Goal: Transaction & Acquisition: Purchase product/service

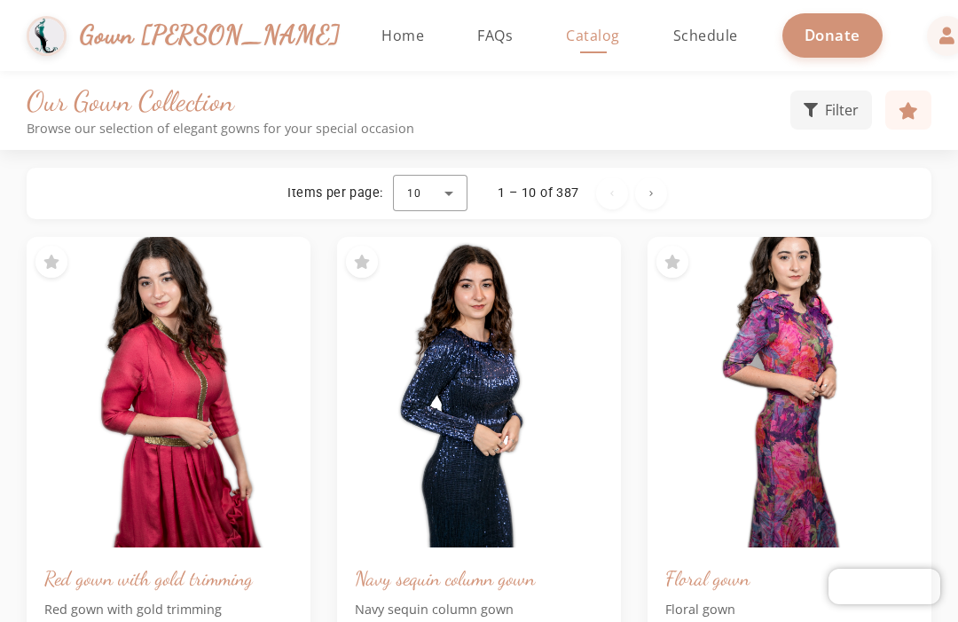
click at [842, 111] on span "Filter" at bounding box center [842, 109] width 34 height 21
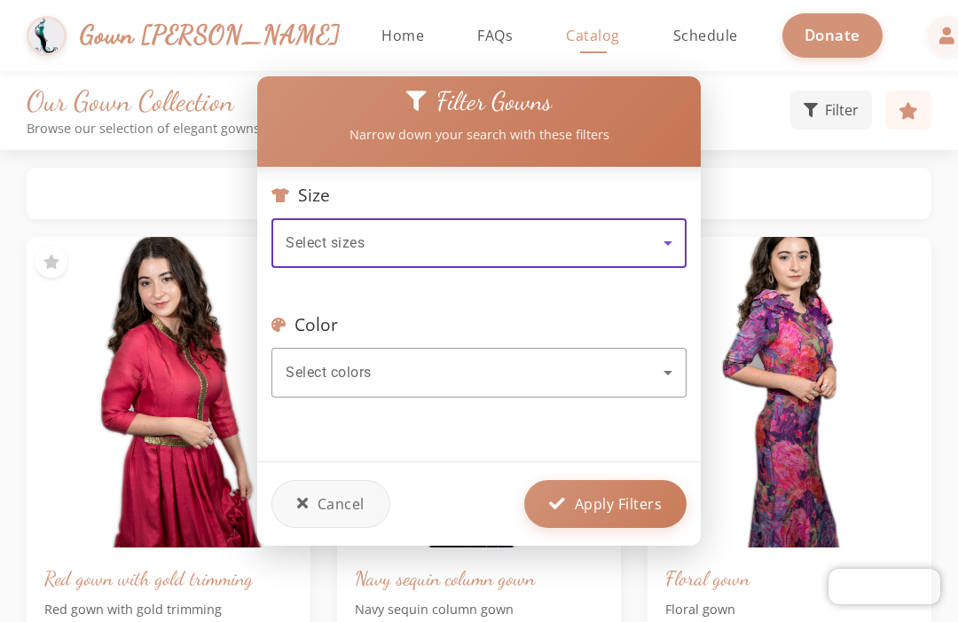
click at [666, 246] on icon at bounding box center [667, 242] width 21 height 21
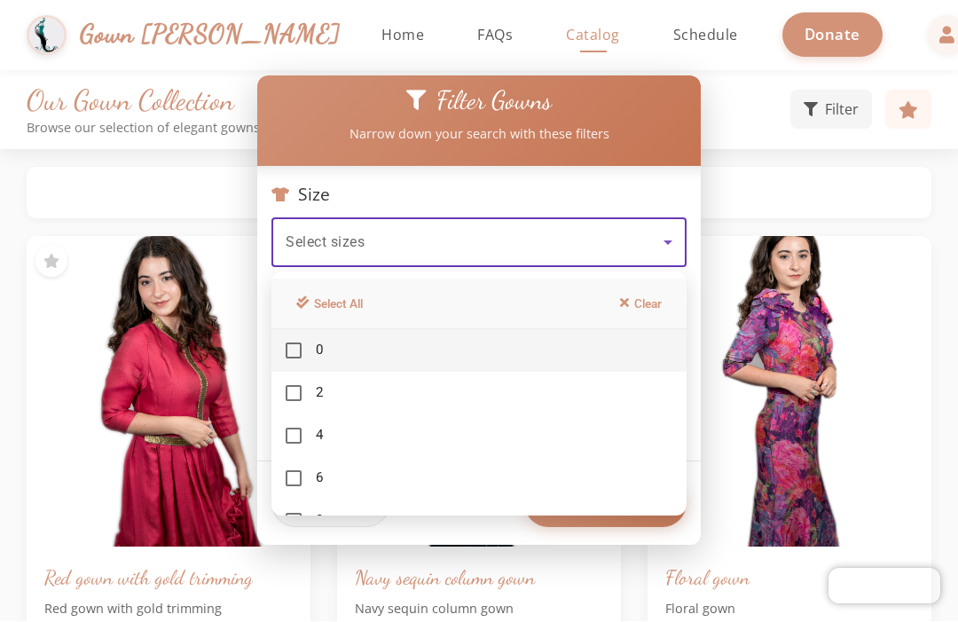
click at [677, 234] on div at bounding box center [479, 311] width 958 height 622
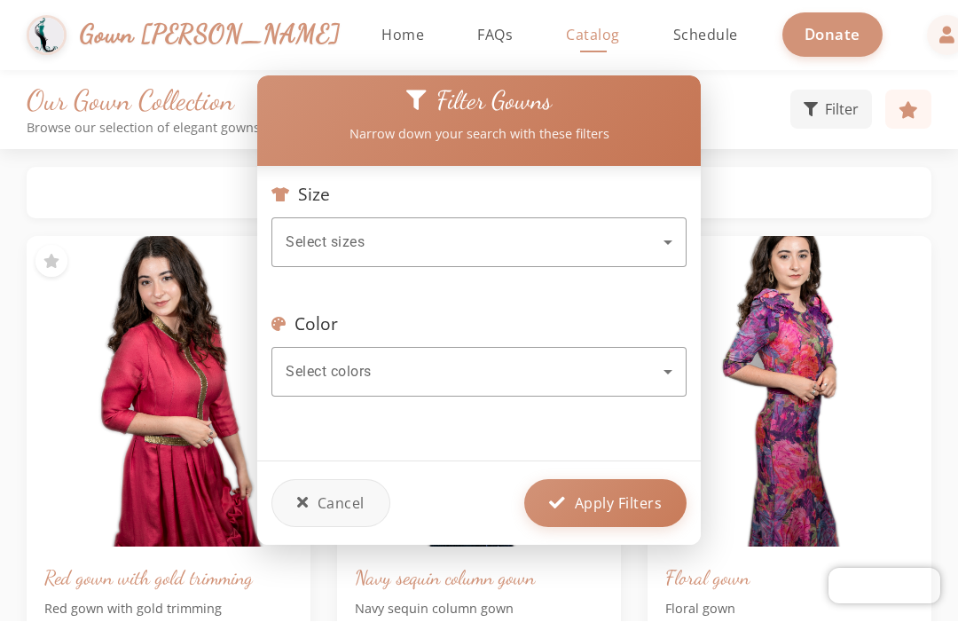
click at [663, 241] on icon at bounding box center [667, 242] width 21 height 21
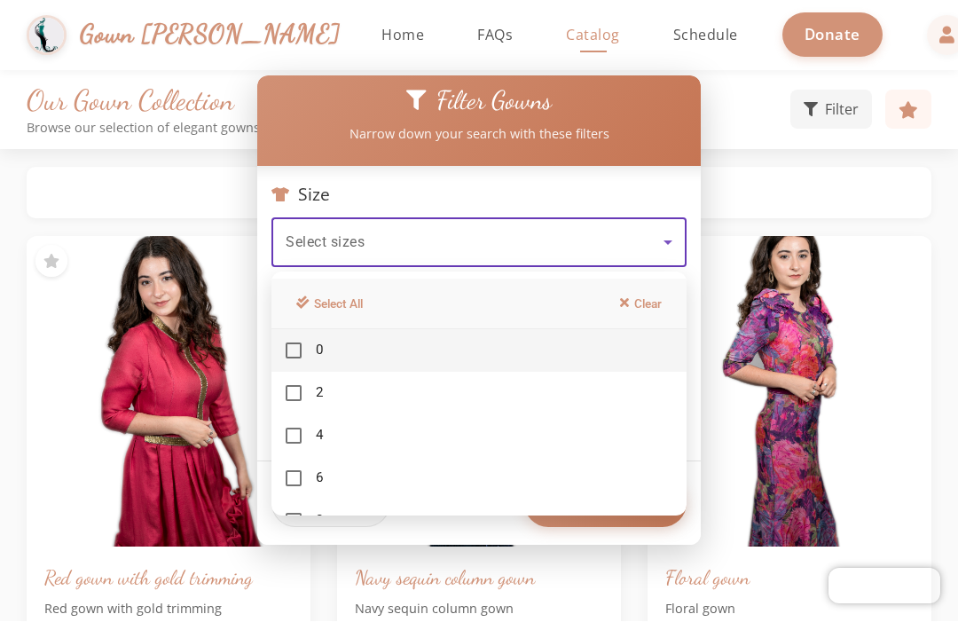
click at [663, 246] on div at bounding box center [479, 311] width 958 height 622
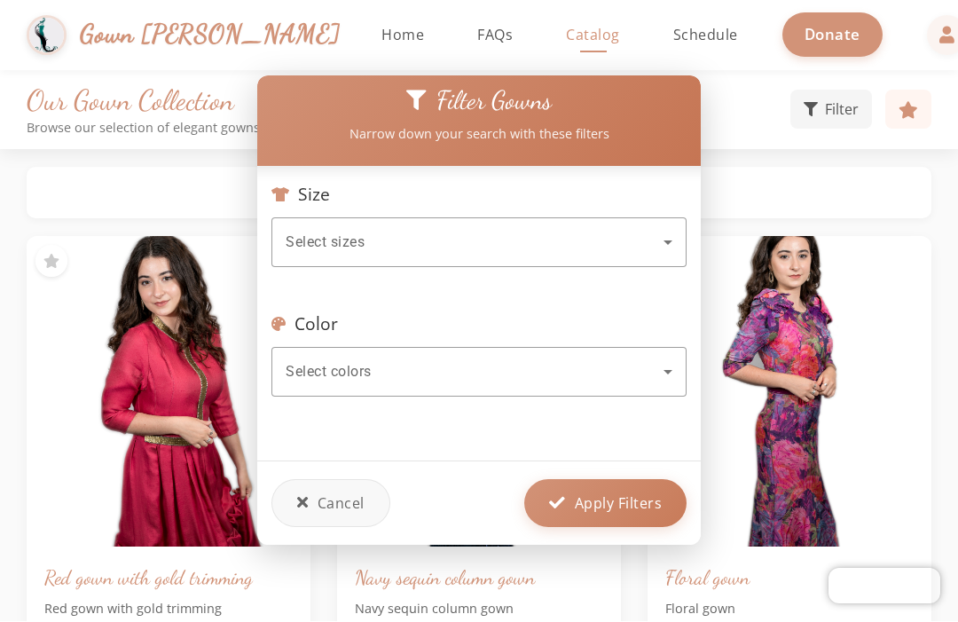
click at [565, 237] on div "Select sizes" at bounding box center [475, 242] width 378 height 21
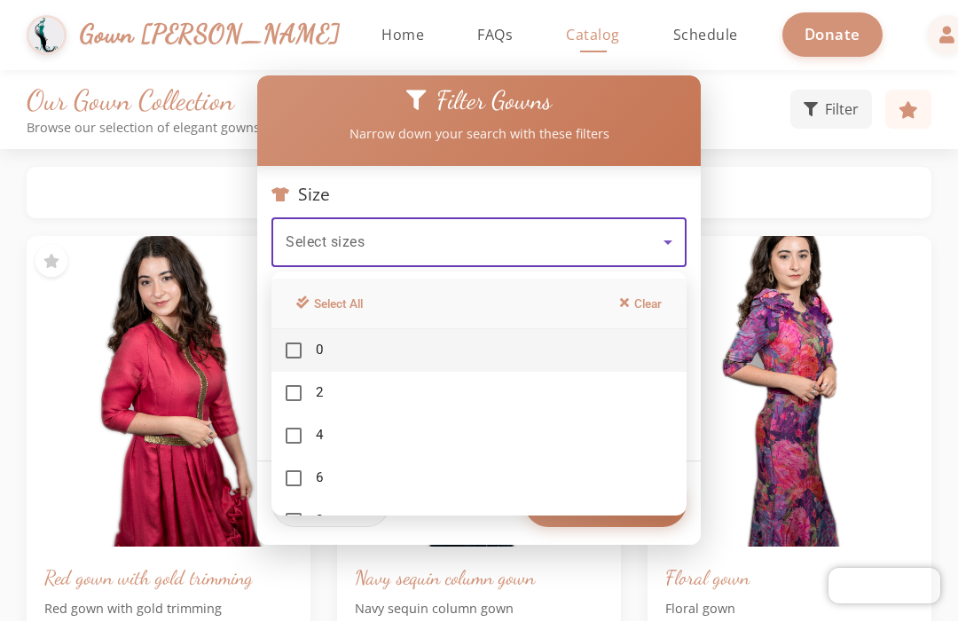
click at [506, 241] on div at bounding box center [479, 311] width 958 height 622
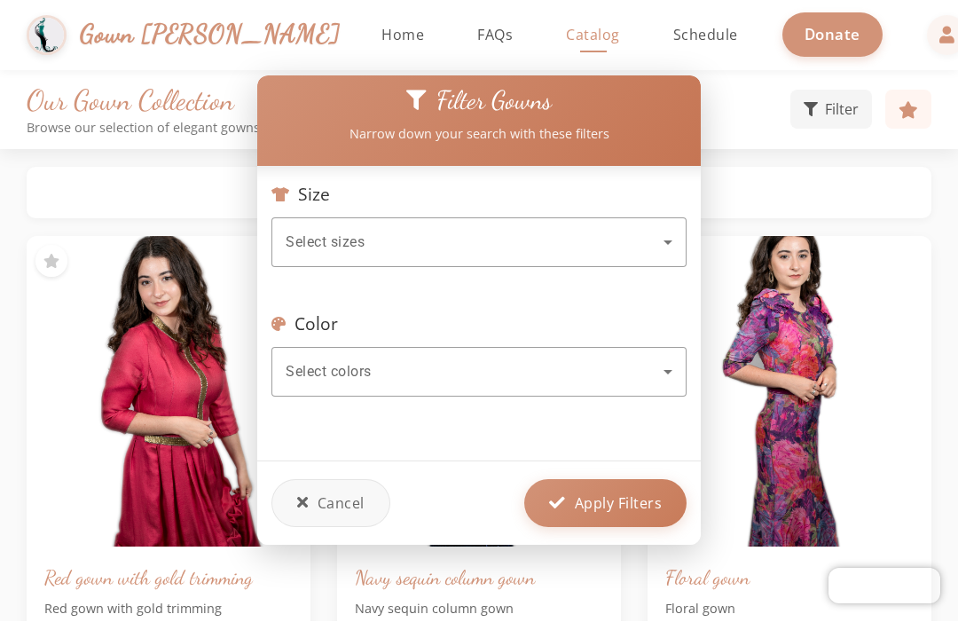
click at [358, 264] on div "Select sizes" at bounding box center [479, 243] width 387 height 50
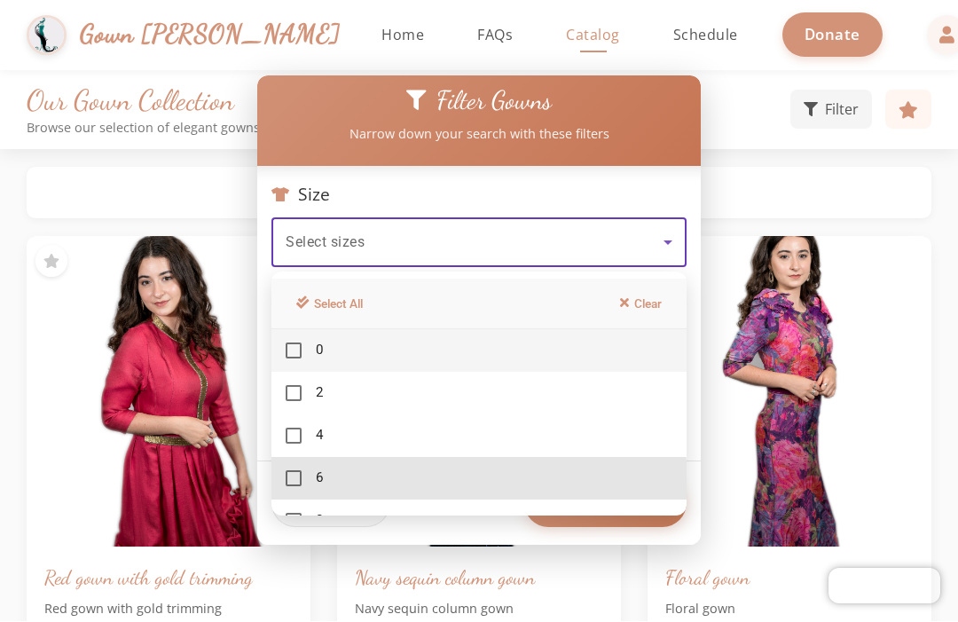
click at [302, 486] on mat-option "6" at bounding box center [478, 479] width 415 height 43
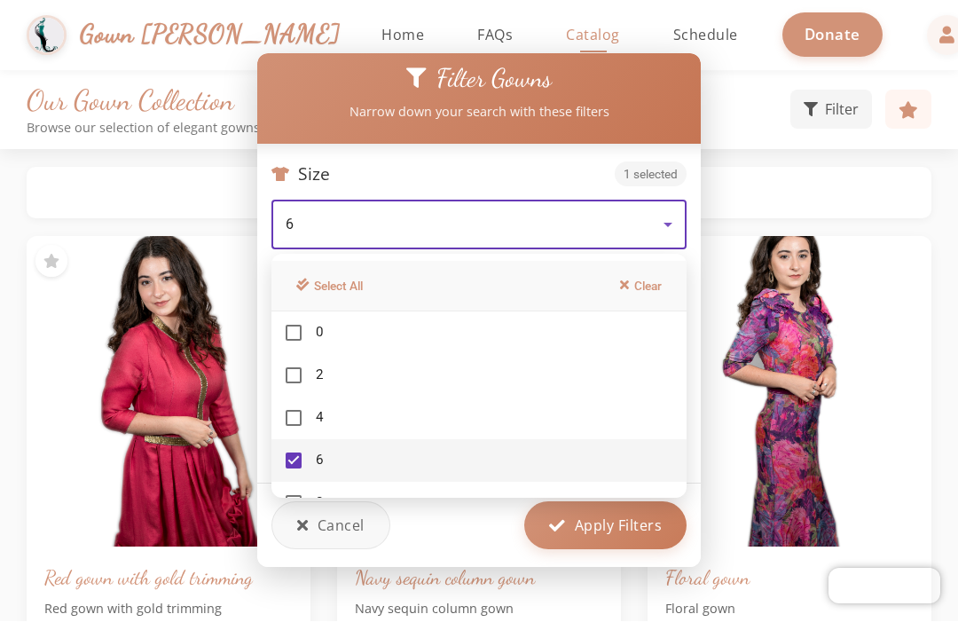
click at [324, 219] on div at bounding box center [479, 311] width 958 height 622
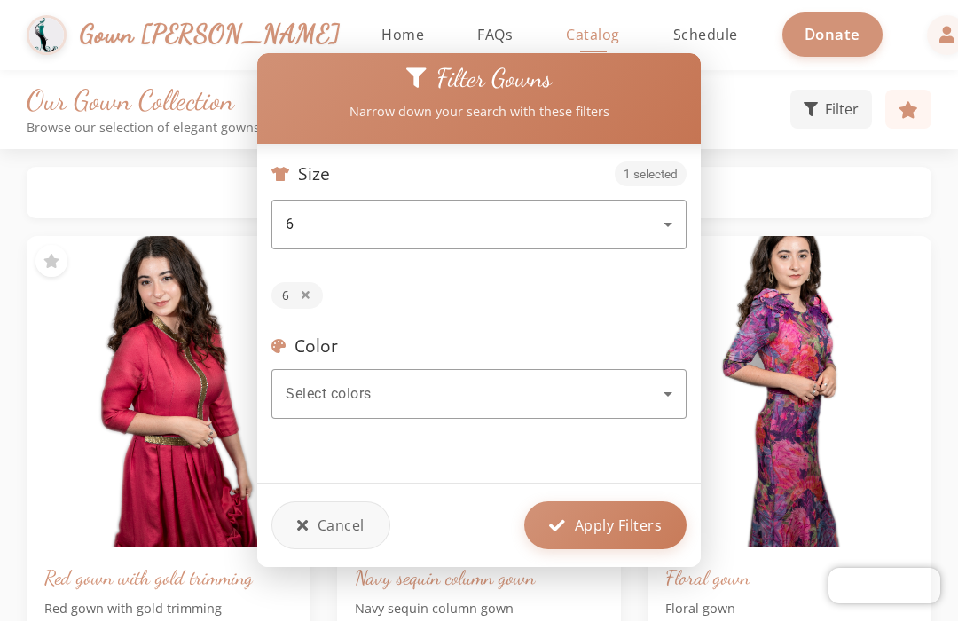
click at [655, 390] on div "Select colors" at bounding box center [475, 394] width 378 height 21
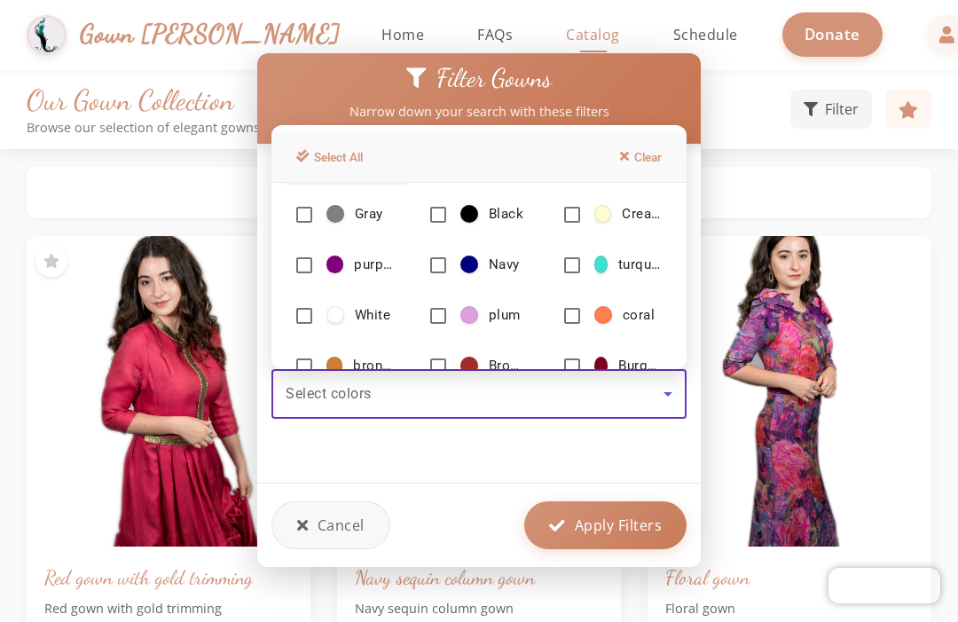
scroll to position [74, 0]
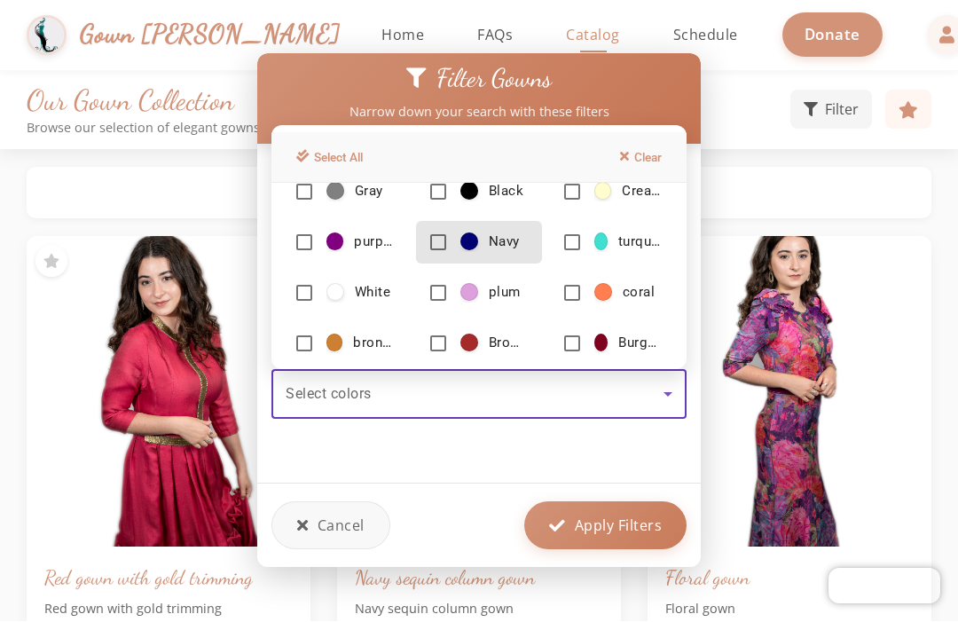
click at [440, 246] on mat-pseudo-checkbox at bounding box center [438, 243] width 16 height 16
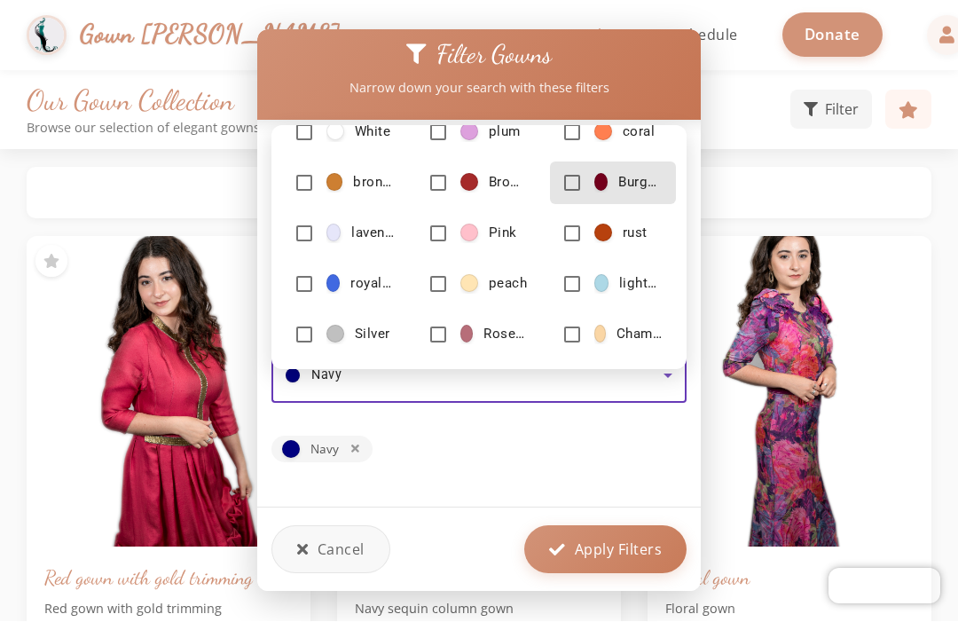
scroll to position [161, 0]
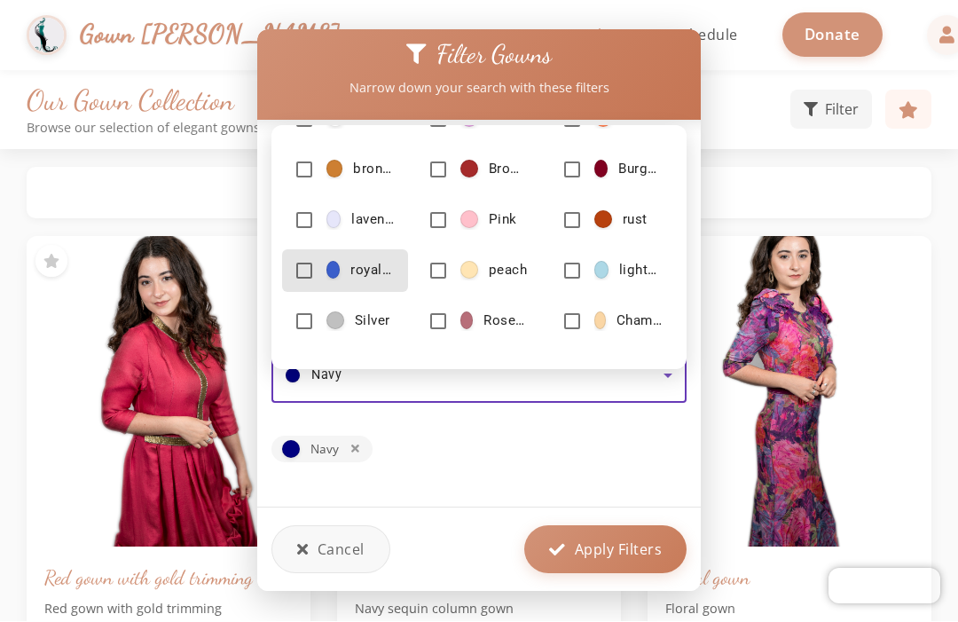
click at [302, 271] on mat-pseudo-checkbox at bounding box center [304, 271] width 16 height 16
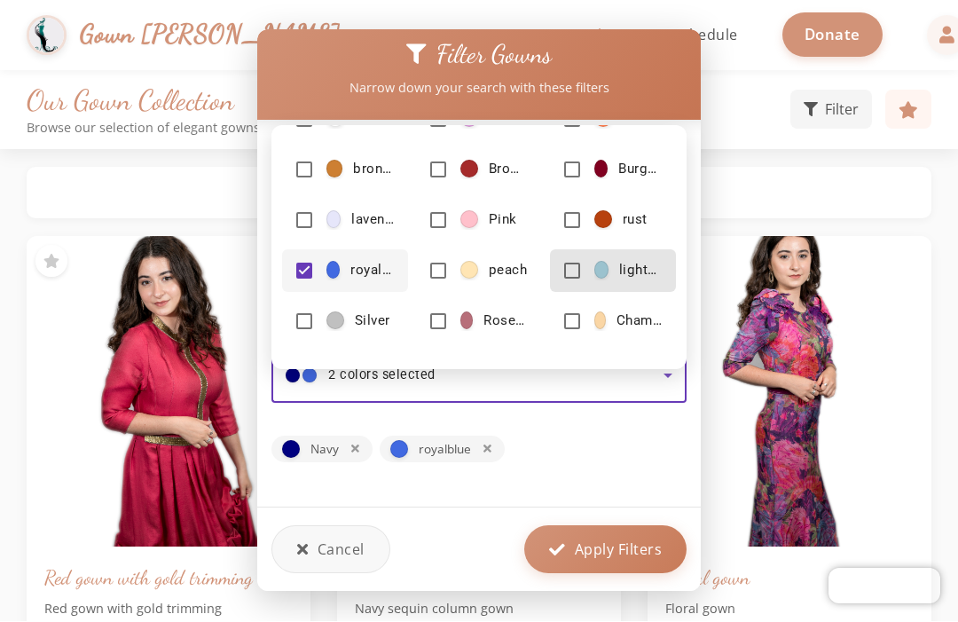
click at [585, 253] on mat-option "lightblue" at bounding box center [613, 271] width 126 height 43
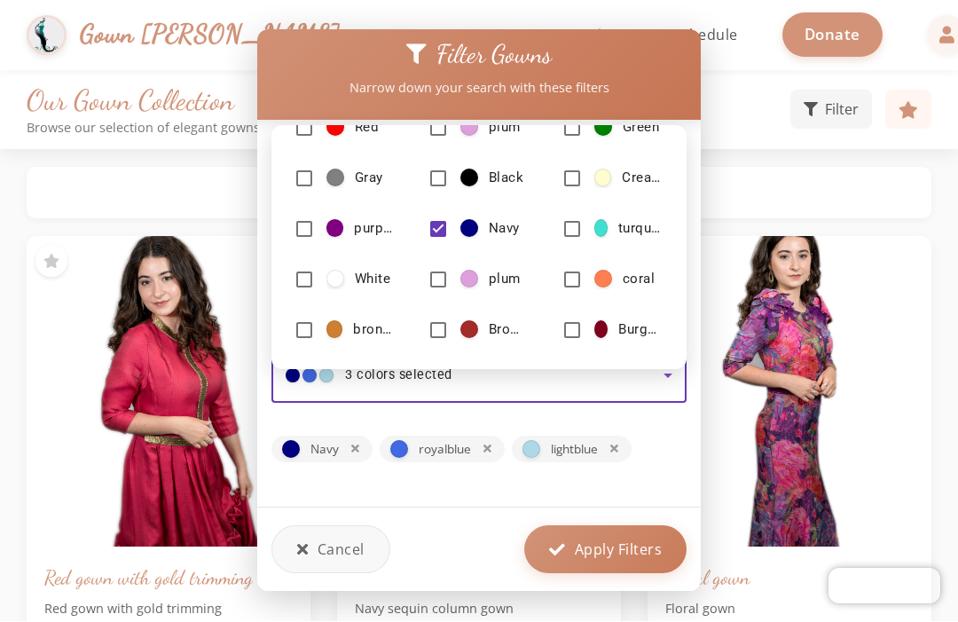
scroll to position [0, 0]
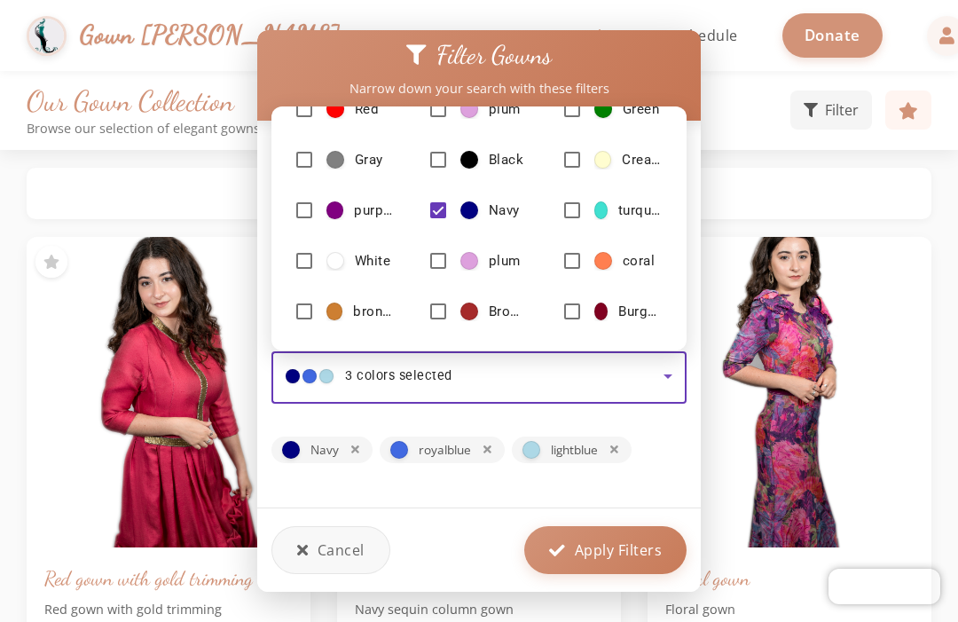
click at [640, 554] on div at bounding box center [479, 311] width 958 height 622
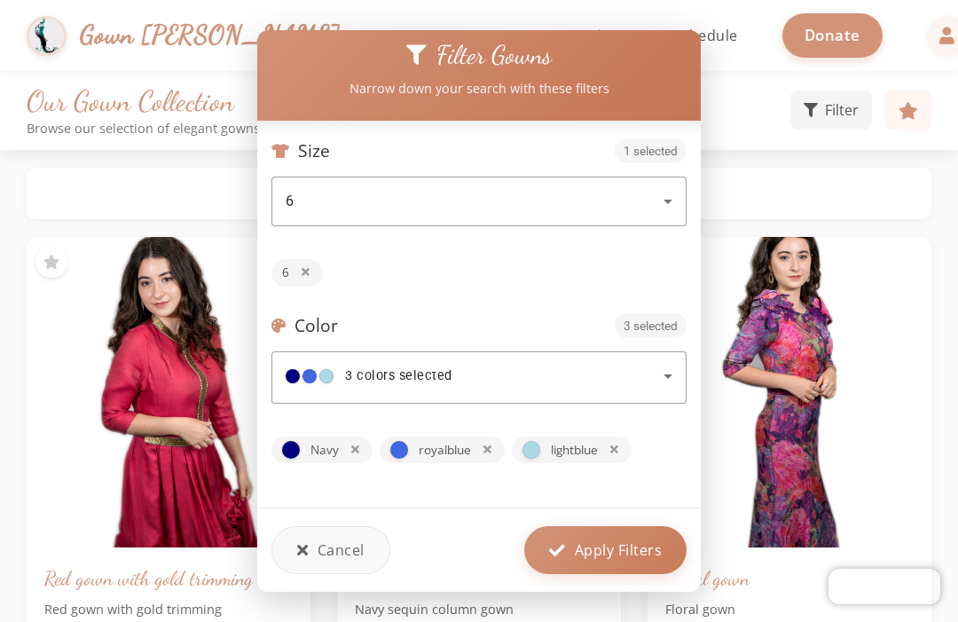
click at [660, 200] on icon at bounding box center [667, 201] width 21 height 21
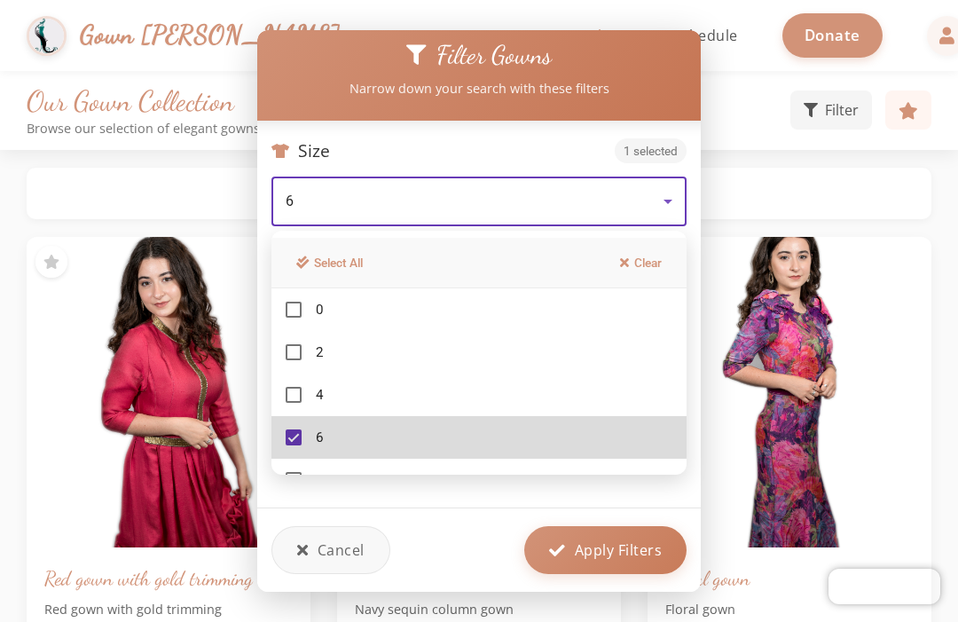
click at [310, 434] on mat-option "6" at bounding box center [478, 437] width 415 height 43
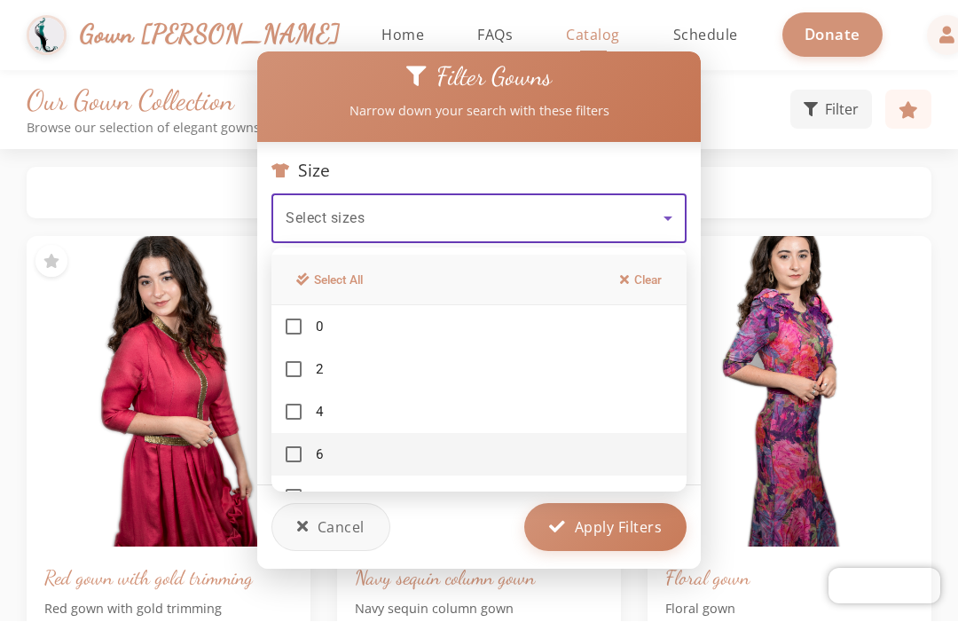
click at [396, 203] on div at bounding box center [479, 311] width 958 height 622
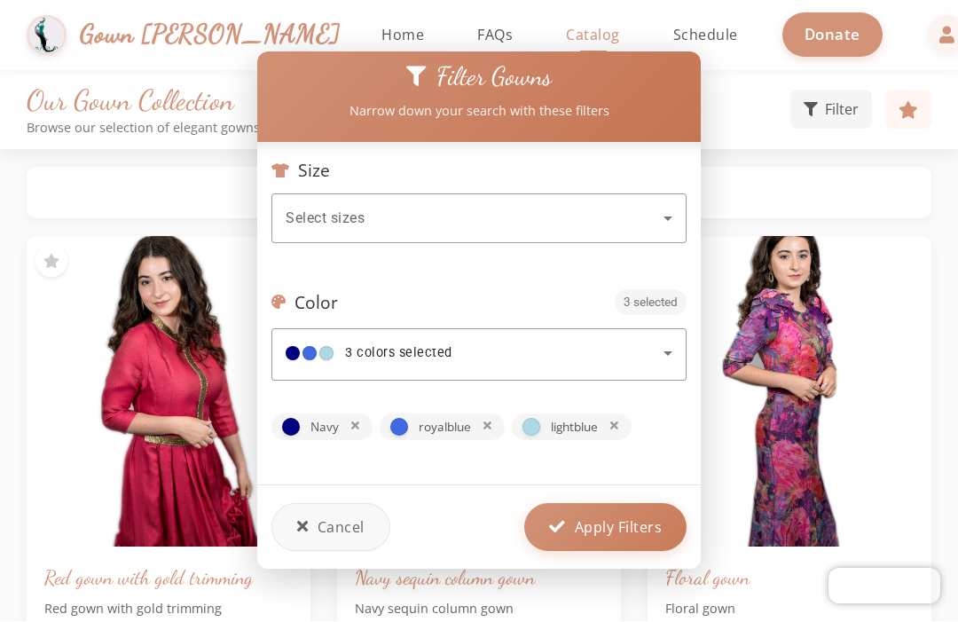
click at [553, 197] on div "Select sizes" at bounding box center [479, 219] width 387 height 50
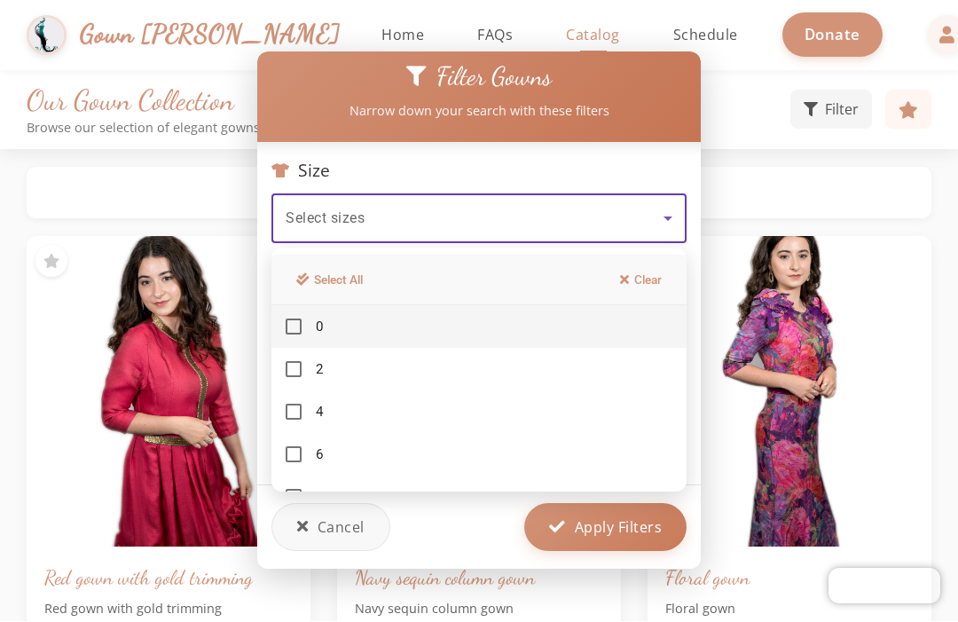
click at [360, 269] on button "Select All" at bounding box center [330, 280] width 88 height 28
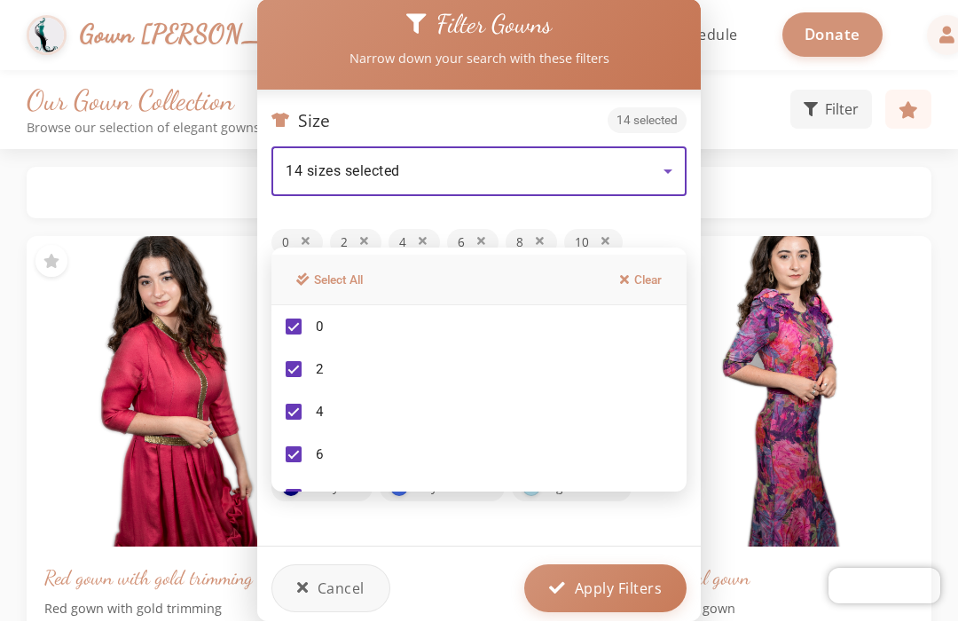
click at [537, 231] on div at bounding box center [479, 311] width 958 height 622
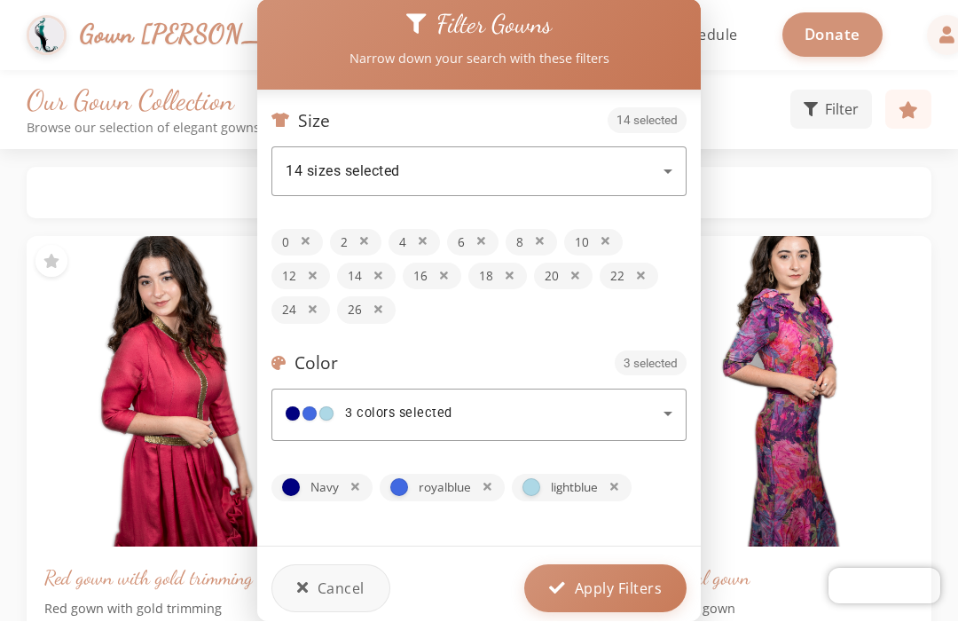
click at [305, 239] on icon at bounding box center [306, 243] width 8 height 12
click at [307, 238] on icon at bounding box center [306, 243] width 8 height 12
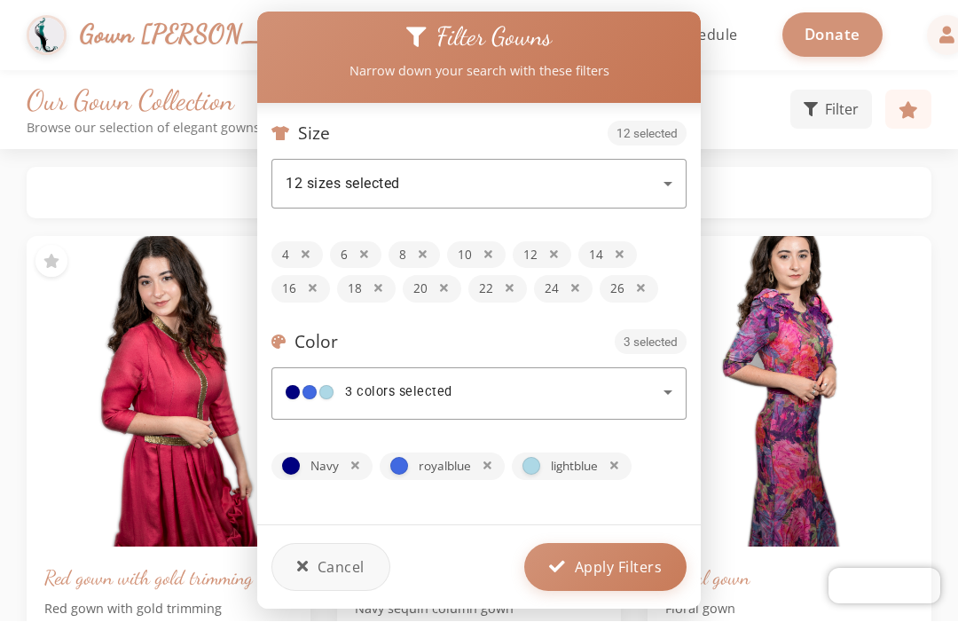
click at [310, 251] on button at bounding box center [305, 256] width 18 height 18
click at [302, 256] on icon at bounding box center [306, 256] width 8 height 12
click at [299, 256] on button at bounding box center [305, 256] width 18 height 18
click at [374, 253] on icon at bounding box center [378, 256] width 8 height 12
click at [381, 247] on button at bounding box center [378, 256] width 18 height 18
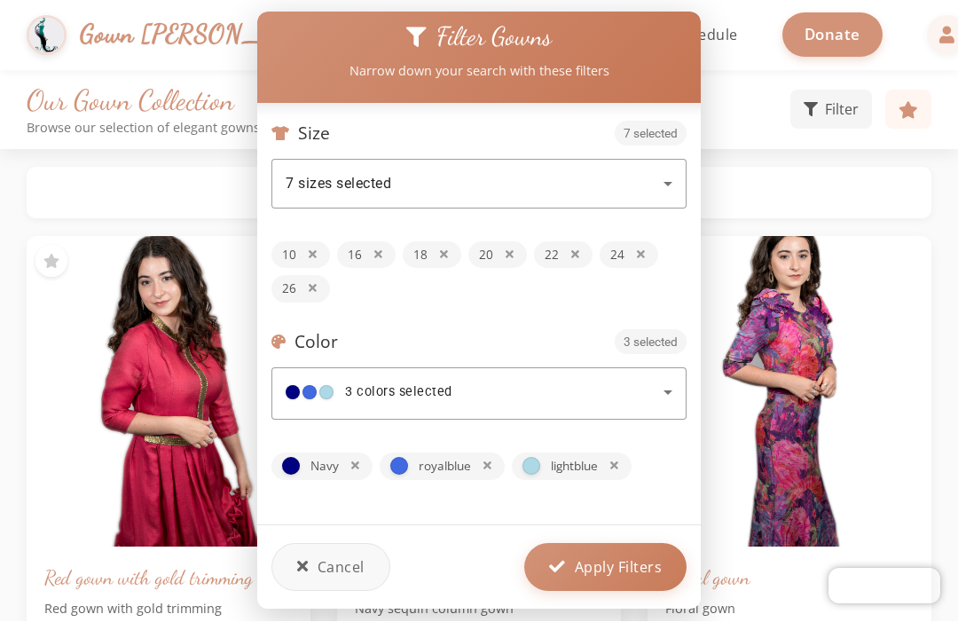
click at [423, 244] on div "18" at bounding box center [432, 255] width 59 height 27
click at [365, 247] on div "16" at bounding box center [366, 255] width 59 height 27
click at [372, 250] on button at bounding box center [378, 256] width 18 height 18
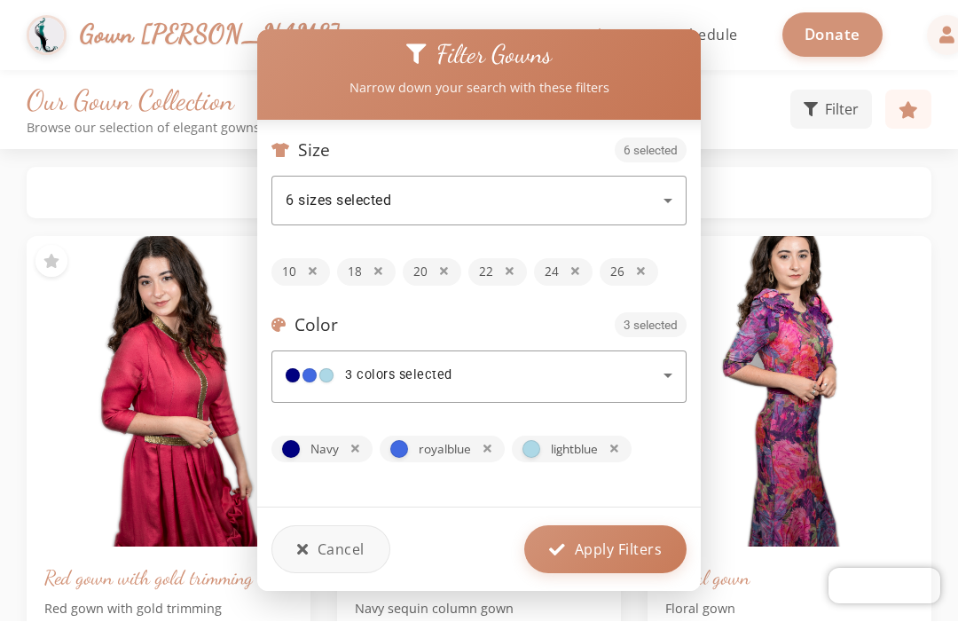
click at [372, 271] on button at bounding box center [378, 272] width 18 height 18
click at [384, 262] on div "20" at bounding box center [366, 272] width 59 height 27
click at [379, 269] on icon at bounding box center [378, 273] width 8 height 12
click at [376, 273] on icon at bounding box center [378, 273] width 8 height 12
click at [377, 263] on button at bounding box center [378, 272] width 18 height 18
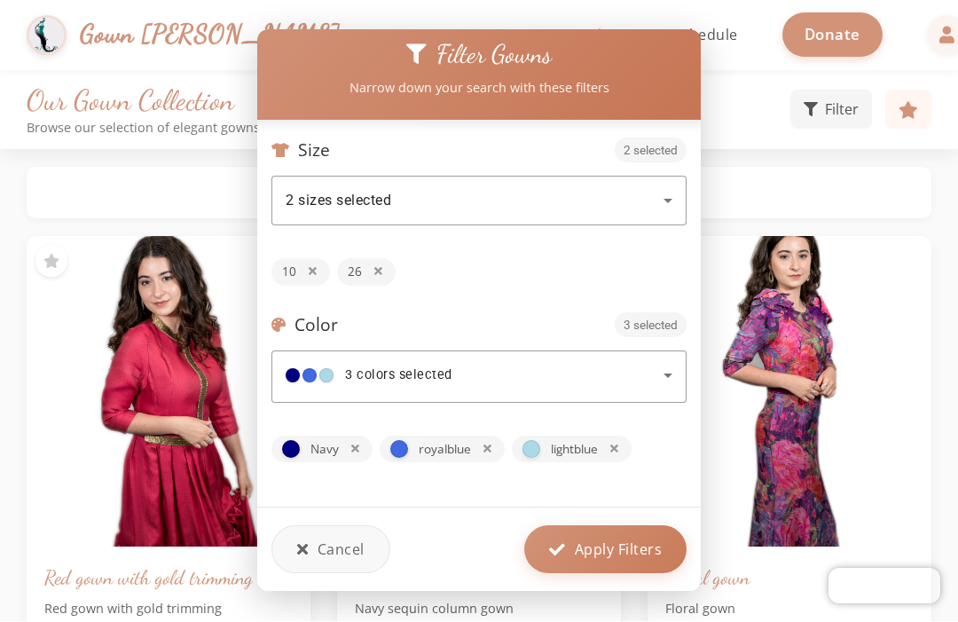
click at [381, 264] on button at bounding box center [378, 272] width 18 height 18
click at [637, 545] on span "Apply Filters" at bounding box center [619, 549] width 88 height 21
